Goal: Transaction & Acquisition: Book appointment/travel/reservation

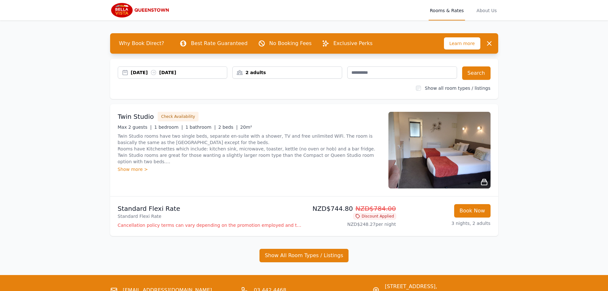
click at [144, 73] on div "[DATE] [DATE]" at bounding box center [179, 72] width 96 height 6
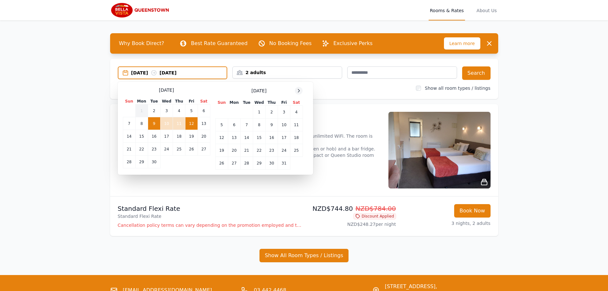
click at [301, 92] on icon at bounding box center [298, 90] width 5 height 5
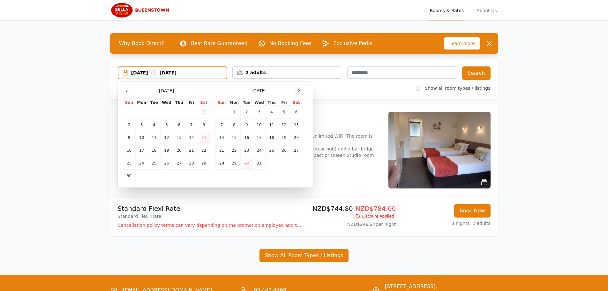
click at [301, 92] on icon at bounding box center [298, 90] width 5 height 5
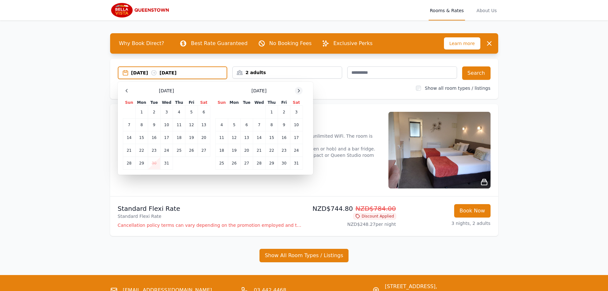
click at [301, 92] on icon at bounding box center [298, 90] width 5 height 5
click at [143, 137] on td "16" at bounding box center [141, 137] width 12 height 13
click at [167, 139] on td "18" at bounding box center [166, 137] width 12 height 13
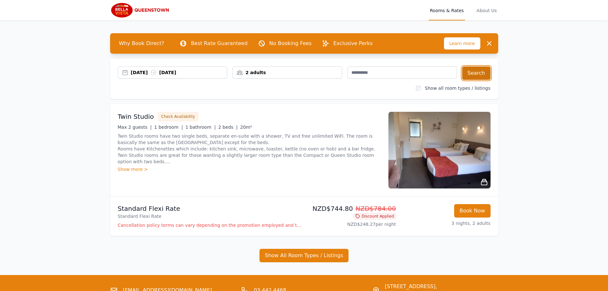
click at [470, 76] on button "Search" at bounding box center [476, 72] width 28 height 13
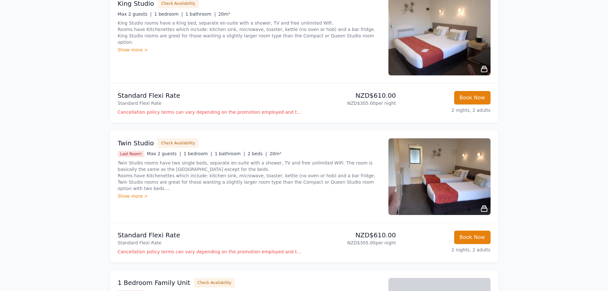
scroll to position [128, 0]
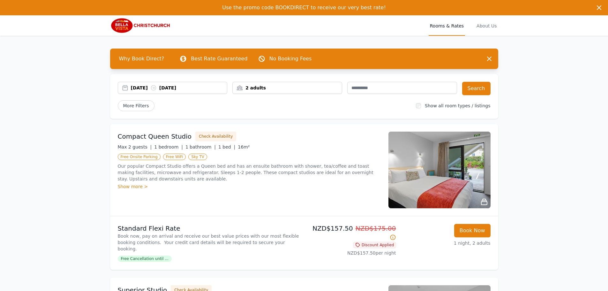
click at [144, 87] on div "03 Sep 2025 04 Sep 2025" at bounding box center [179, 88] width 96 height 6
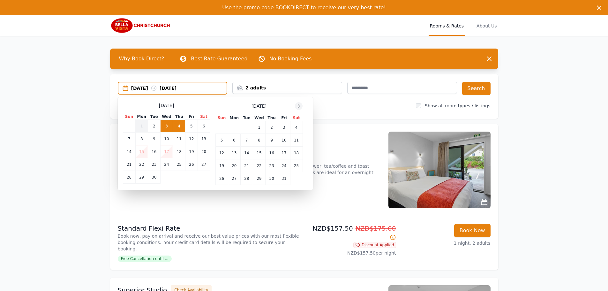
click at [300, 105] on icon at bounding box center [298, 105] width 5 height 5
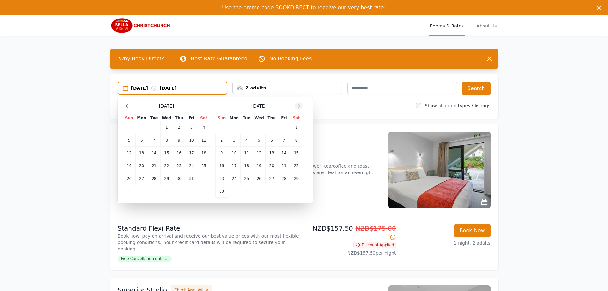
click at [300, 105] on icon at bounding box center [298, 105] width 5 height 5
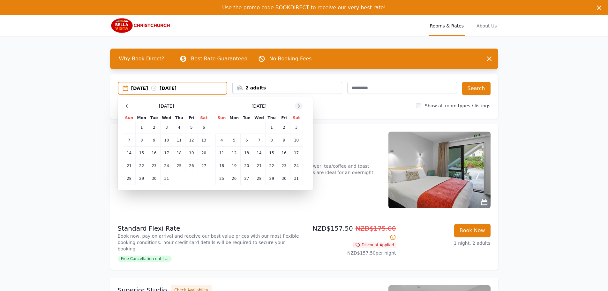
click at [300, 105] on icon at bounding box center [298, 105] width 5 height 5
click at [247, 164] on td "24" at bounding box center [246, 165] width 12 height 13
click at [271, 165] on td "26" at bounding box center [271, 165] width 12 height 13
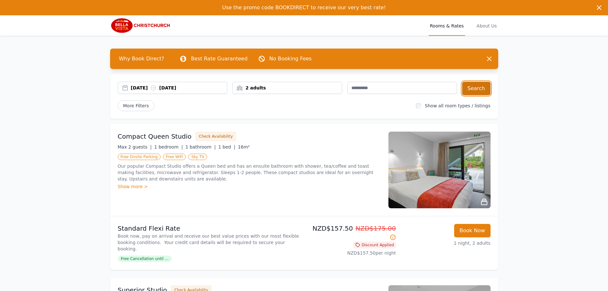
click at [473, 91] on button "Search" at bounding box center [476, 88] width 28 height 13
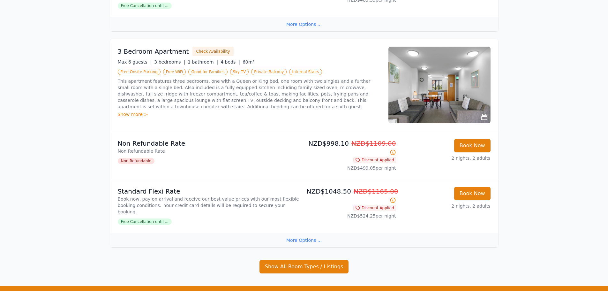
scroll to position [953, 0]
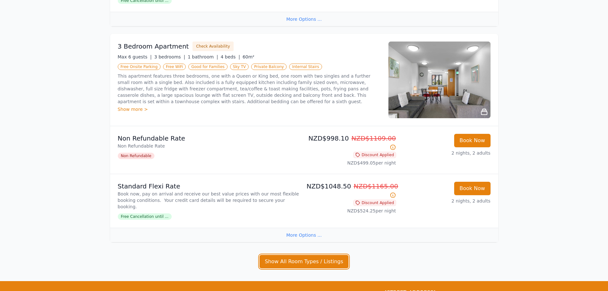
click at [322, 255] on button "Show All Room Types / Listings" at bounding box center [303, 261] width 89 height 13
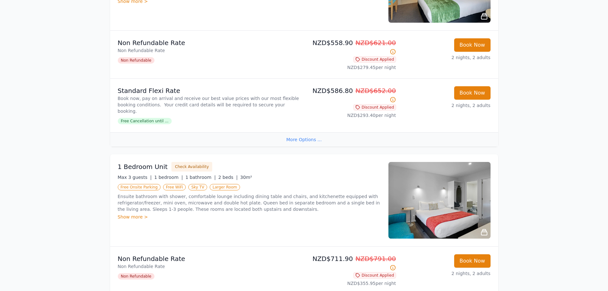
scroll to position [410, 0]
